Goal: Check status: Check status

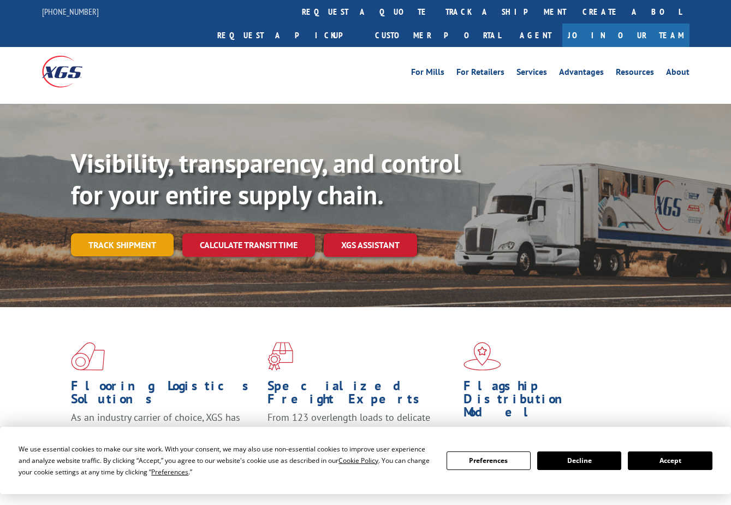
click at [125, 233] on link "Track shipment" at bounding box center [122, 244] width 103 height 23
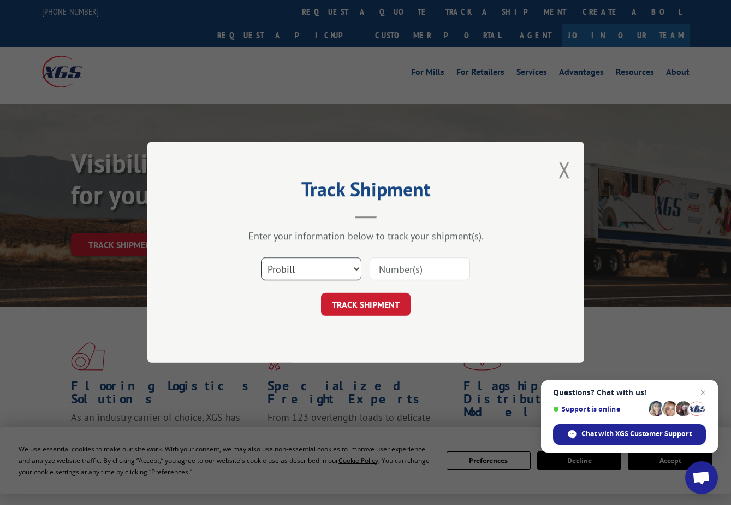
click at [357, 270] on select "Select category... Probill BOL PO" at bounding box center [311, 269] width 101 height 23
select select "bol"
click at [261, 258] on select "Select category... Probill BOL PO" at bounding box center [311, 269] width 101 height 23
click at [410, 272] on input at bounding box center [420, 269] width 101 height 23
type input "3387719"
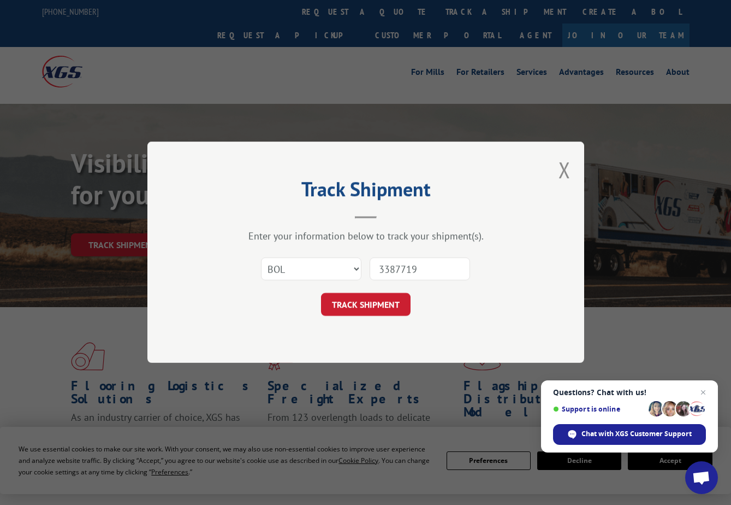
click button "TRACK SHIPMENT" at bounding box center [366, 304] width 90 height 23
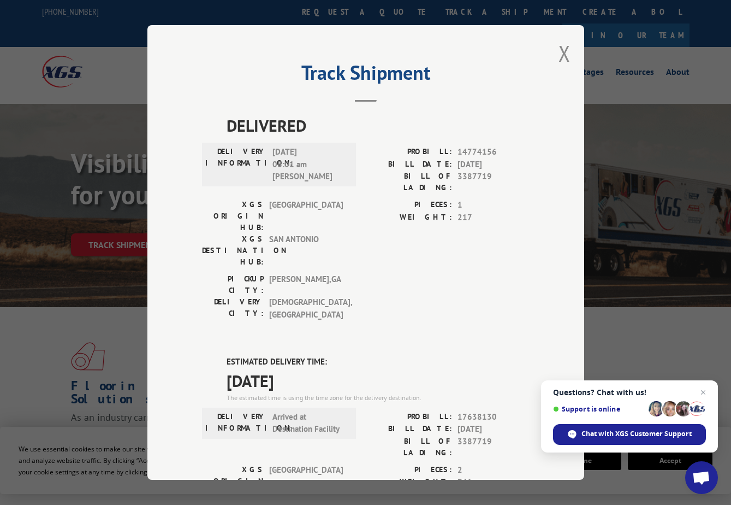
click at [508, 282] on div "DELIVERED DELIVERY INFORMATION: [DATE] 08:01 am [PERSON_NAME] PROBILL: 14774156…" at bounding box center [366, 445] width 328 height 665
click at [704, 393] on span "Close chat" at bounding box center [704, 393] width 14 height 14
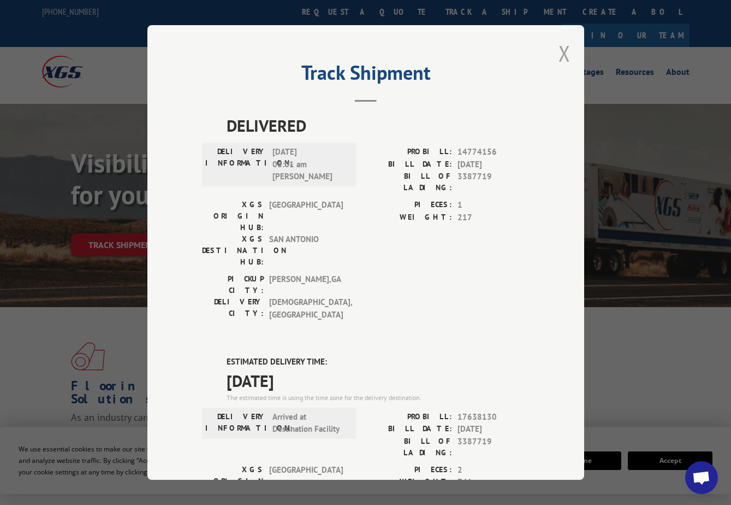
click at [559, 52] on button "Close modal" at bounding box center [565, 53] width 12 height 29
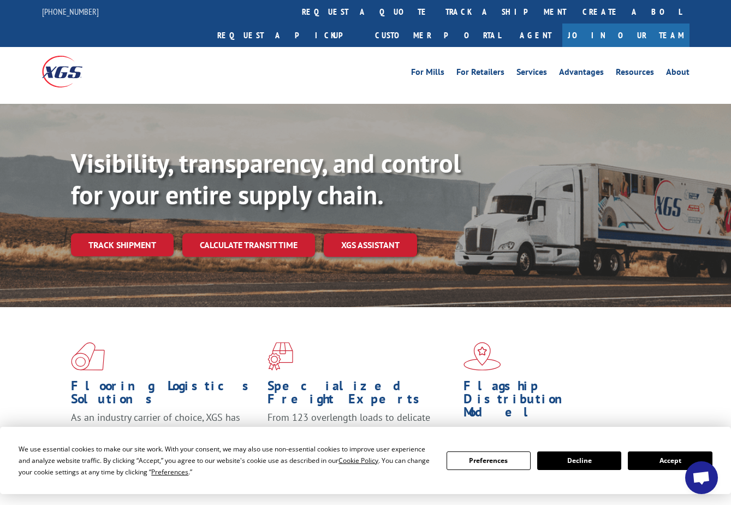
click at [586, 463] on button "Decline" at bounding box center [580, 460] width 84 height 19
